Goal: Find specific page/section: Find specific page/section

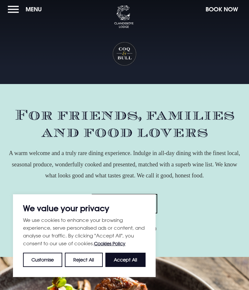
scroll to position [2, 0]
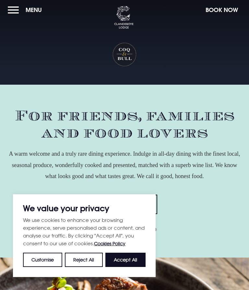
click at [123, 261] on button "Accept All" at bounding box center [126, 260] width 40 height 14
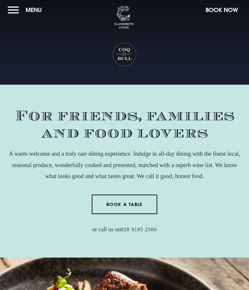
checkbox input "true"
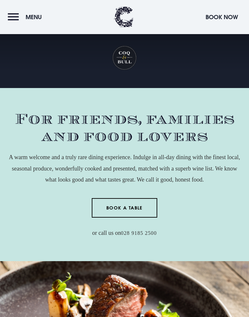
scroll to position [0, 0]
click at [16, 13] on button "Menu" at bounding box center [26, 17] width 37 height 14
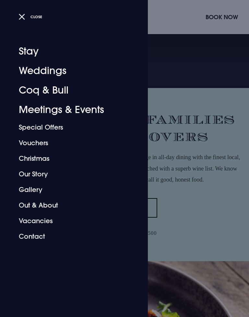
click at [55, 87] on link "Coq & Bull" at bounding box center [70, 90] width 103 height 19
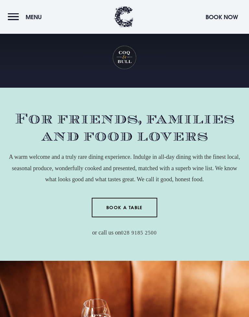
scroll to position [171, 0]
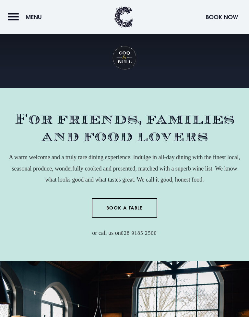
click at [36, 17] on span "Menu" at bounding box center [34, 16] width 16 height 7
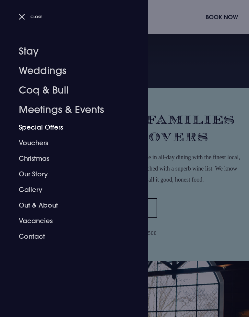
click at [59, 125] on link "Special Offers" at bounding box center [70, 128] width 103 height 16
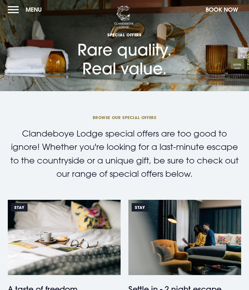
scroll to position [2, 0]
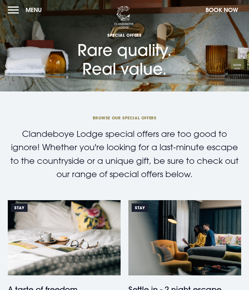
click at [16, 9] on button "Menu" at bounding box center [26, 10] width 37 height 14
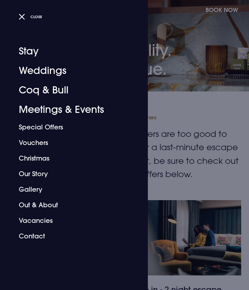
click at [53, 90] on link "Coq & Bull" at bounding box center [70, 90] width 103 height 19
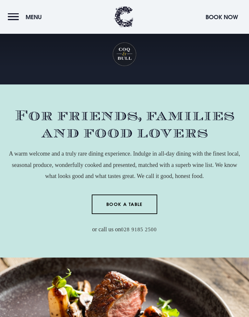
scroll to position [705, 0]
